Goal: Task Accomplishment & Management: Use online tool/utility

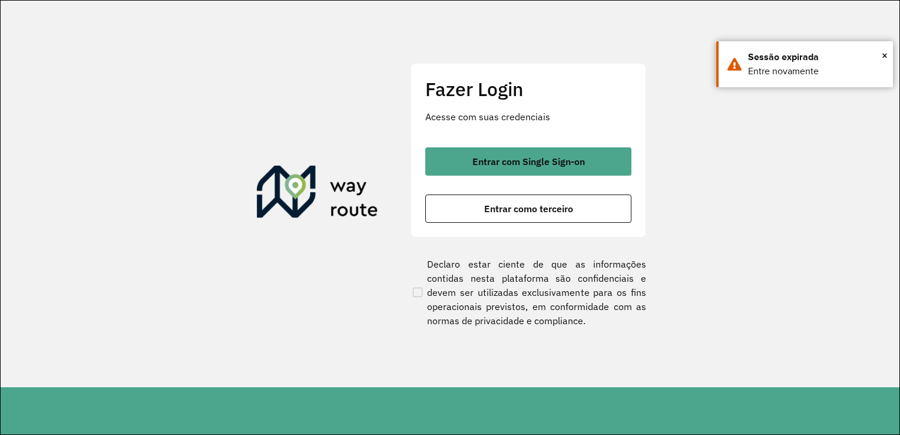
drag, startPoint x: 500, startPoint y: 250, endPoint x: 510, endPoint y: 225, distance: 27.8
click at [500, 249] on div "Fazer Login Acesse com suas credenciais Entrar com Single Sign-on Entrar como t…" at bounding box center [529, 194] width 236 height 262
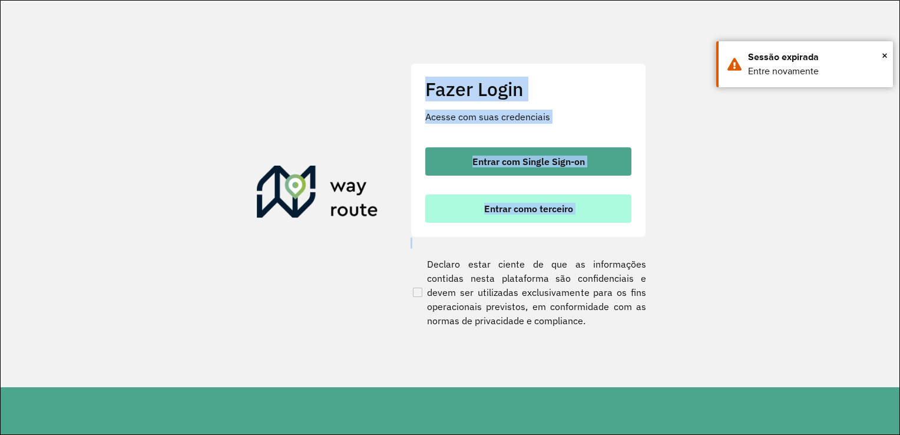
click at [516, 211] on span "Entrar como terceiro" at bounding box center [528, 208] width 89 height 9
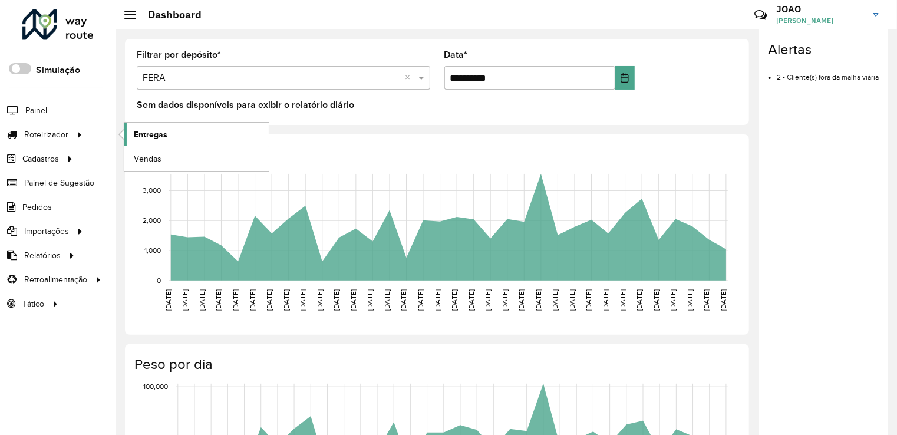
click at [171, 123] on link "Entregas" at bounding box center [196, 135] width 144 height 24
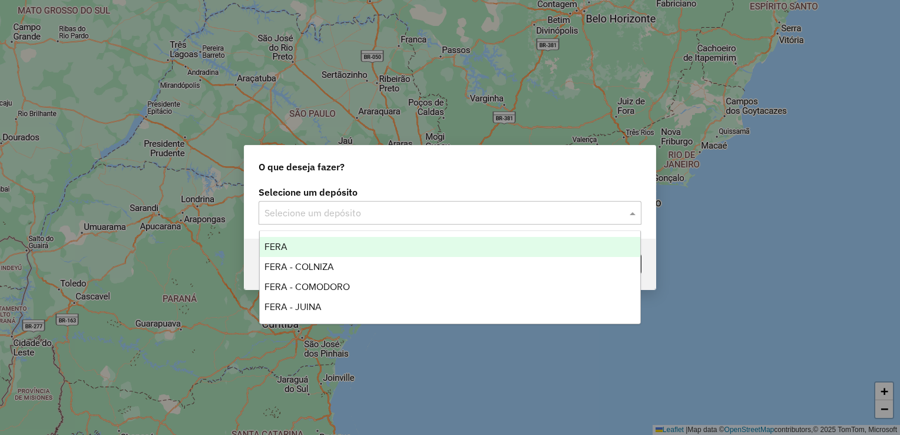
click at [353, 206] on input "text" at bounding box center [439, 213] width 348 height 14
click at [319, 245] on div "FERA" at bounding box center [450, 247] width 381 height 20
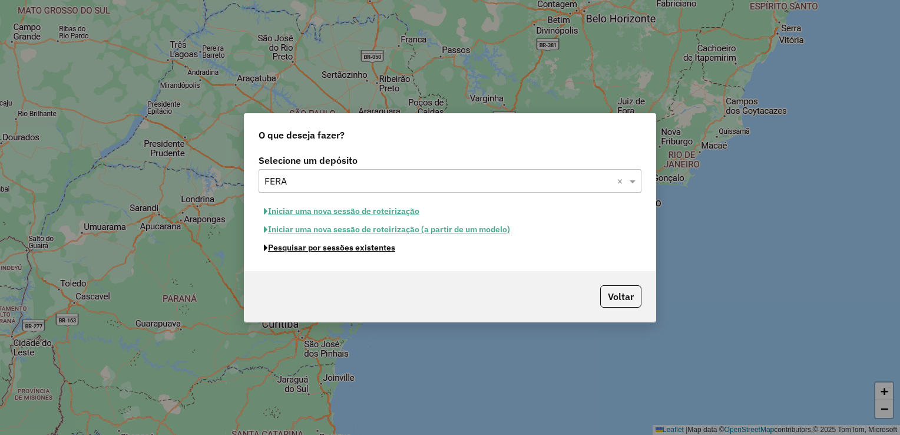
click at [325, 250] on button "Pesquisar por sessões existentes" at bounding box center [330, 248] width 142 height 18
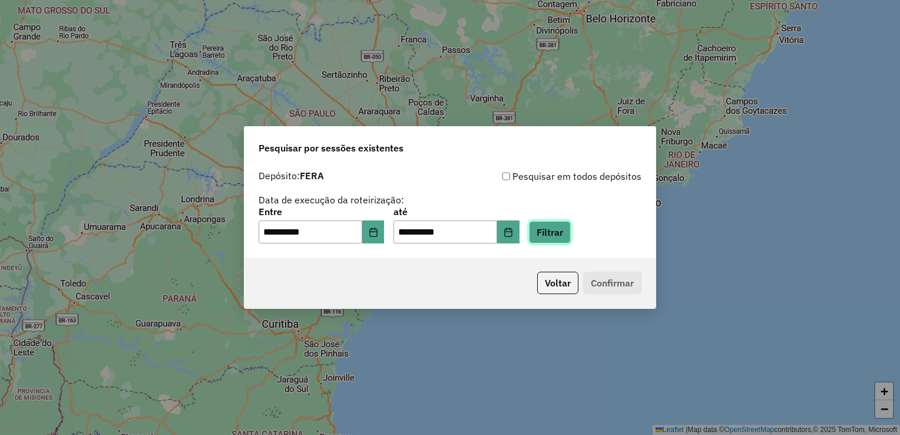
click at [552, 230] on button "Filtrar" at bounding box center [550, 232] width 42 height 22
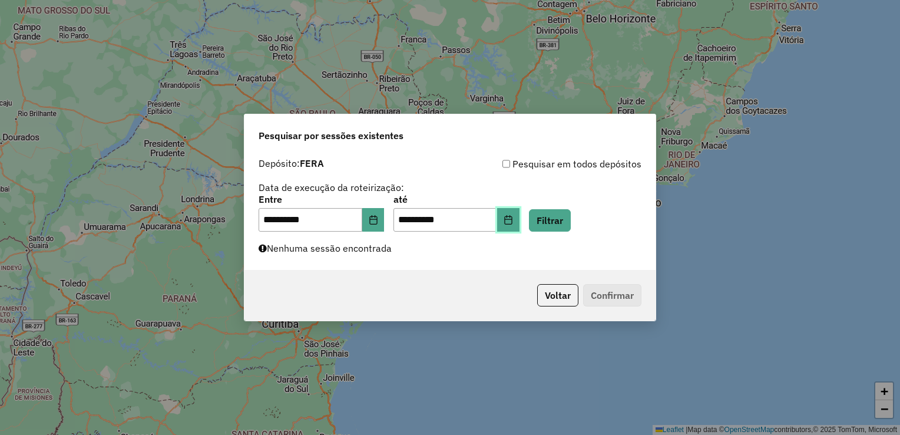
click at [520, 229] on button "Choose Date" at bounding box center [508, 220] width 22 height 24
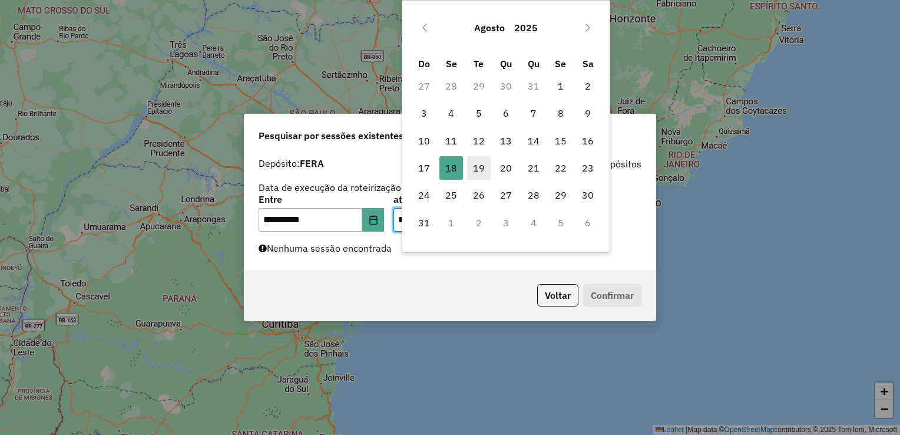
click at [474, 162] on span "19" at bounding box center [479, 168] width 24 height 24
type input "**********"
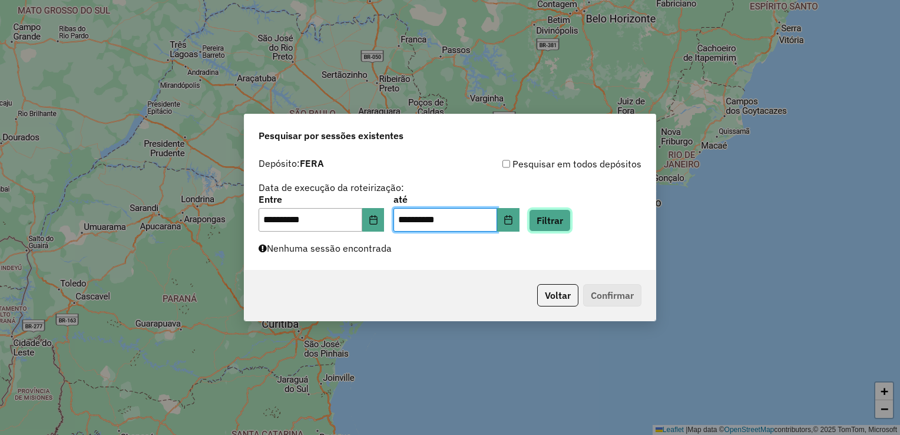
click at [566, 220] on button "Filtrar" at bounding box center [550, 220] width 42 height 22
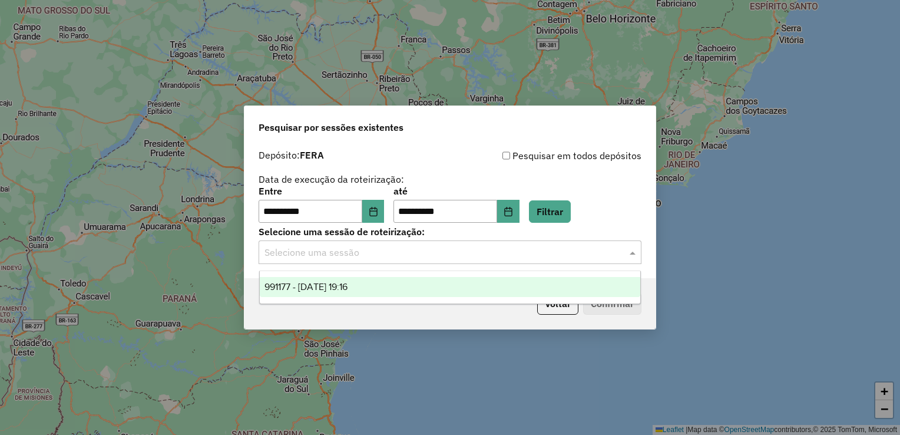
click at [388, 254] on input "text" at bounding box center [439, 253] width 348 height 14
click at [343, 286] on span "991177 - 19/08/2025 19:16" at bounding box center [306, 287] width 83 height 10
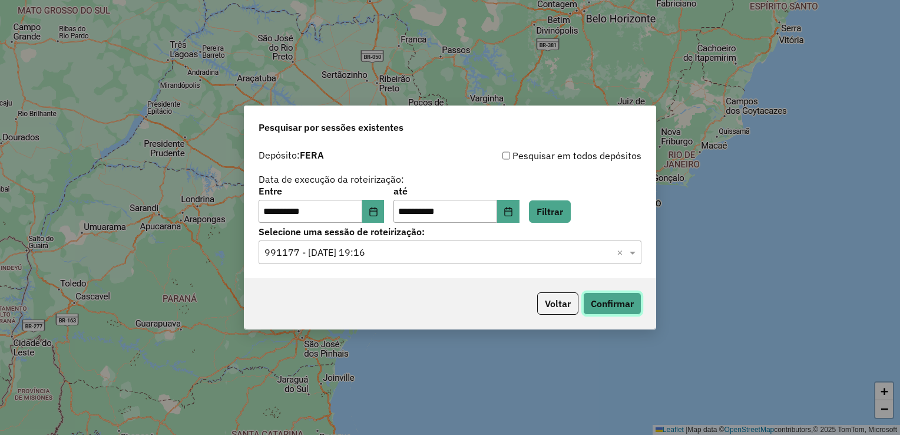
click at [613, 298] on button "Confirmar" at bounding box center [612, 303] width 58 height 22
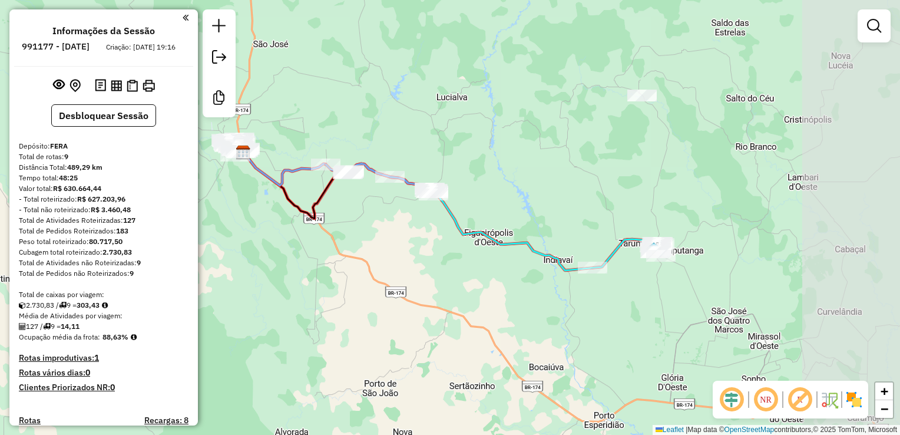
drag, startPoint x: 669, startPoint y: 303, endPoint x: 450, endPoint y: 239, distance: 228.6
click at [452, 239] on icon at bounding box center [450, 211] width 414 height 118
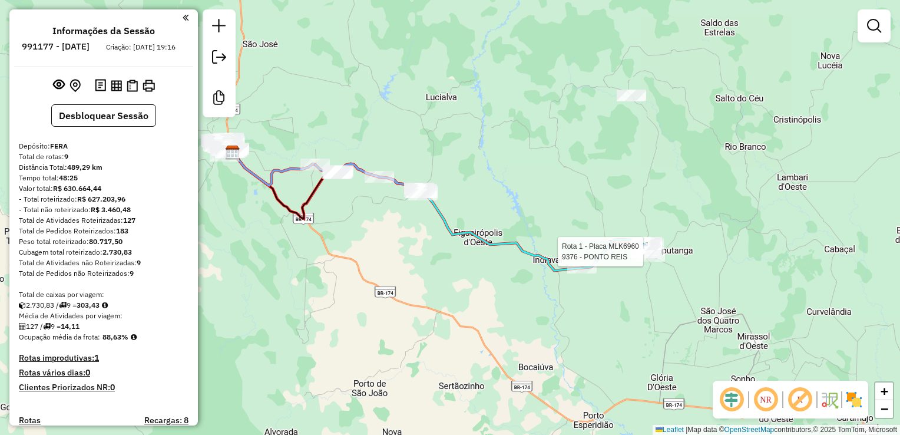
select select "**********"
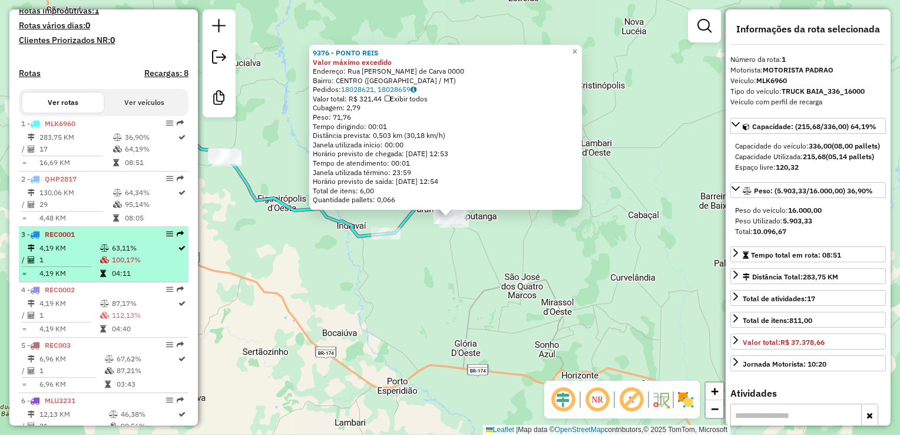
scroll to position [346, 0]
